Goal: Find specific page/section: Find specific page/section

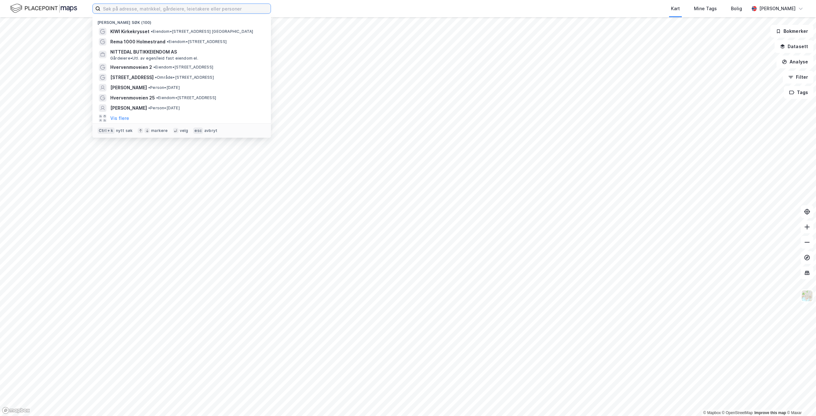
click at [122, 10] on input at bounding box center [185, 9] width 170 height 10
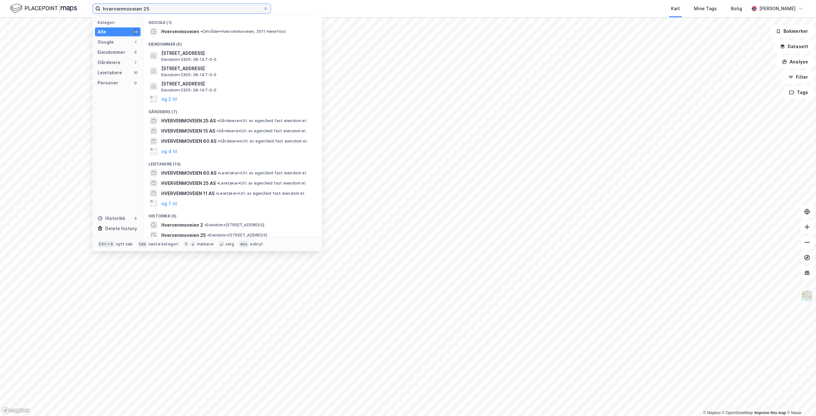
type input "hvervenmoveien 25"
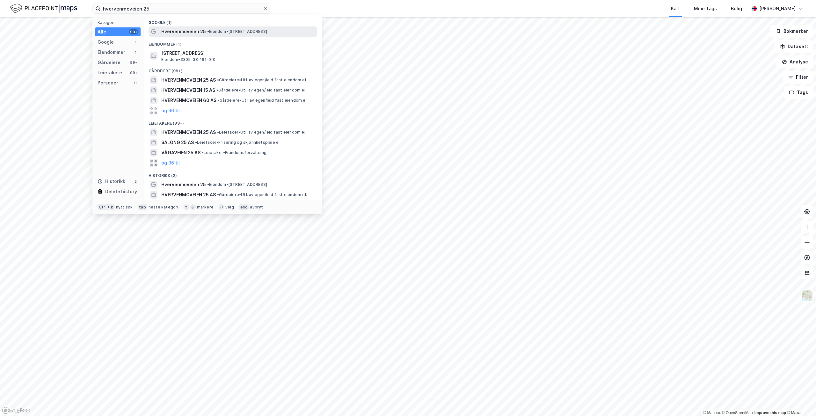
click at [178, 31] on span "Hvervenmoveien 25" at bounding box center [183, 32] width 45 height 8
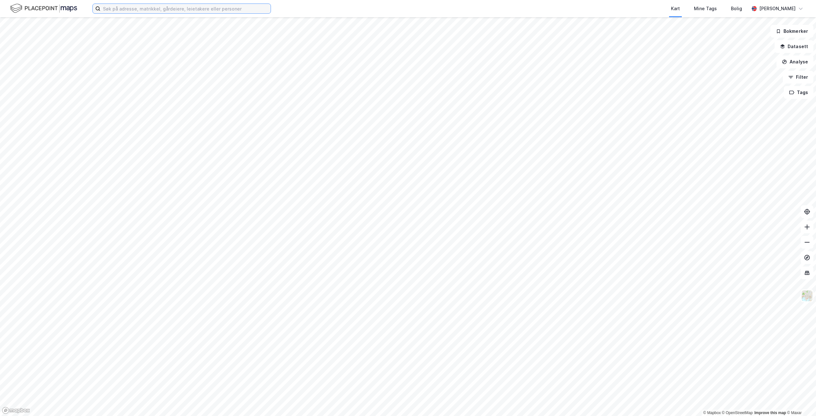
click at [126, 11] on input at bounding box center [185, 9] width 170 height 10
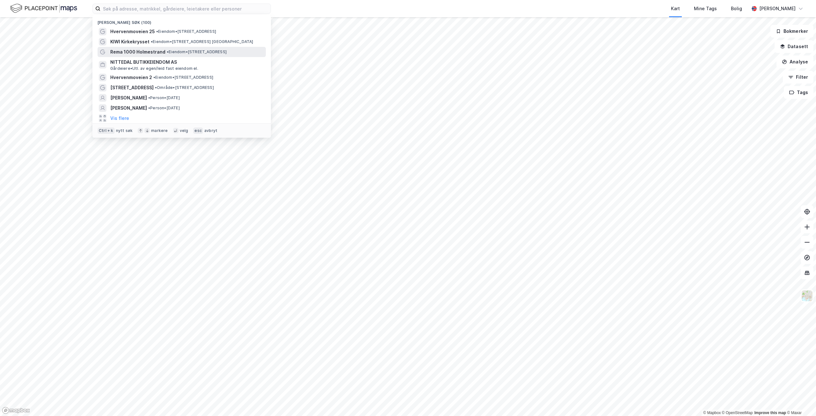
click at [134, 51] on span "Rema 1000 Holmestrand" at bounding box center [137, 52] width 55 height 8
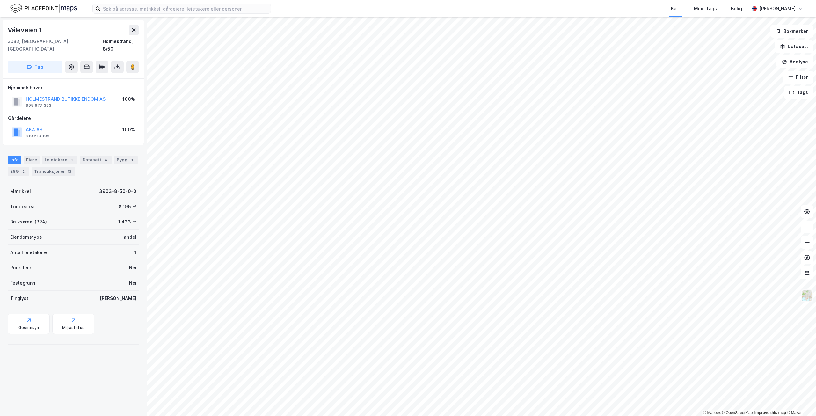
click at [803, 294] on img at bounding box center [807, 296] width 12 height 12
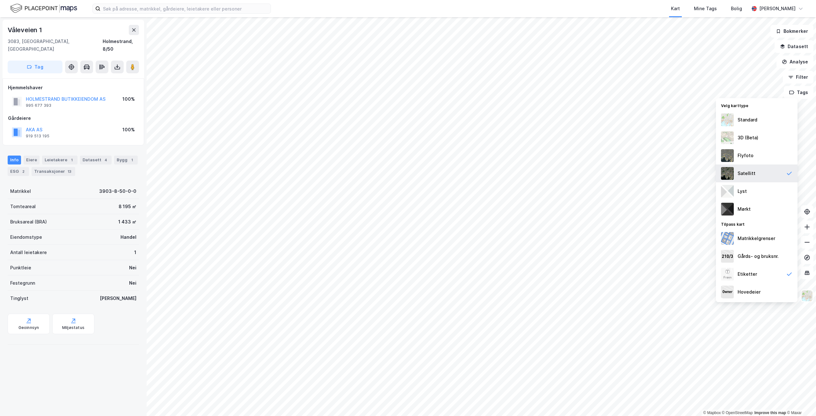
click at [745, 173] on div "Satellitt" at bounding box center [746, 174] width 18 height 8
click at [750, 119] on div "Standard" at bounding box center [747, 120] width 20 height 8
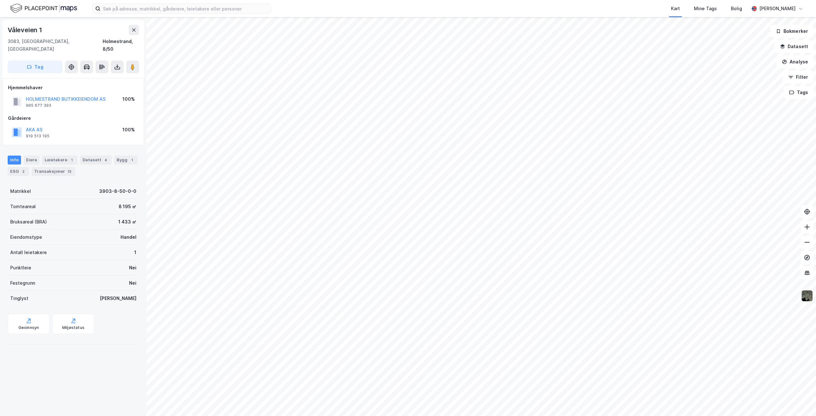
click at [806, 296] on img at bounding box center [807, 296] width 12 height 12
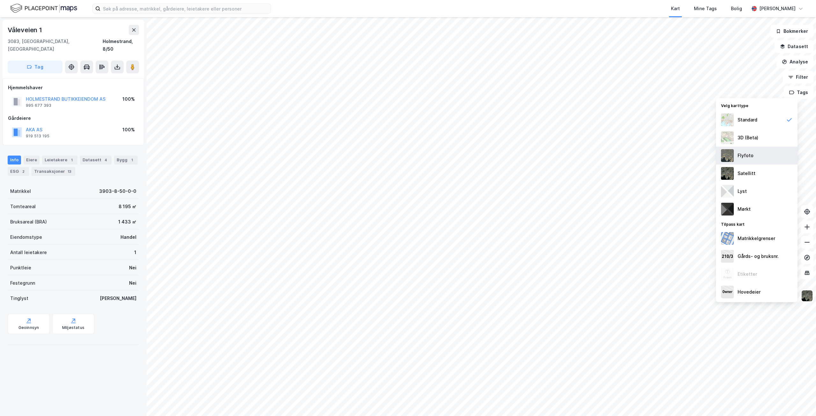
click at [744, 156] on div "Flyfoto" at bounding box center [745, 156] width 16 height 8
